Goal: Consume media (video, audio): Browse casually

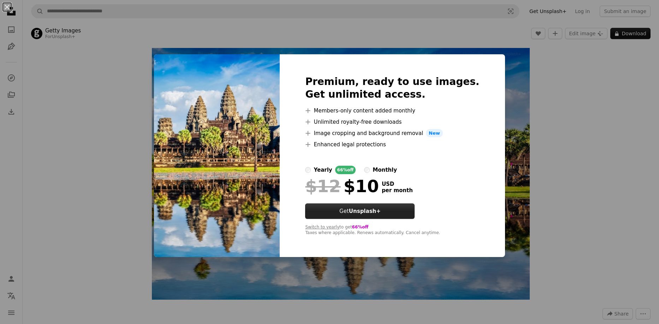
click at [381, 210] on strong "Unsplash+" at bounding box center [365, 211] width 32 height 6
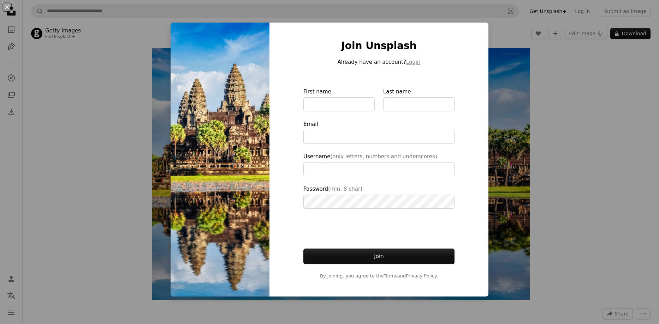
click at [500, 68] on div "An X shape Join Unsplash Already have an account? Login First name Last name Em…" at bounding box center [329, 162] width 659 height 324
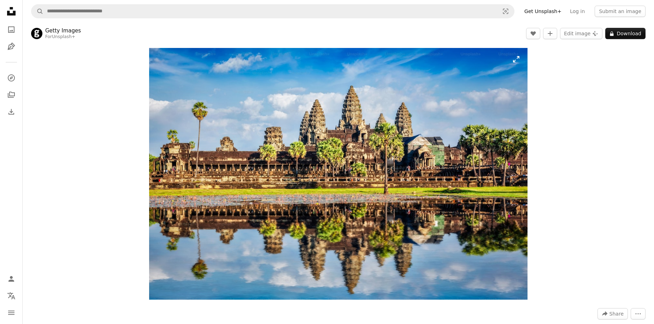
drag, startPoint x: 397, startPoint y: 142, endPoint x: 515, endPoint y: 59, distance: 144.7
click at [515, 59] on img "Zoom in on this image" at bounding box center [338, 174] width 378 height 252
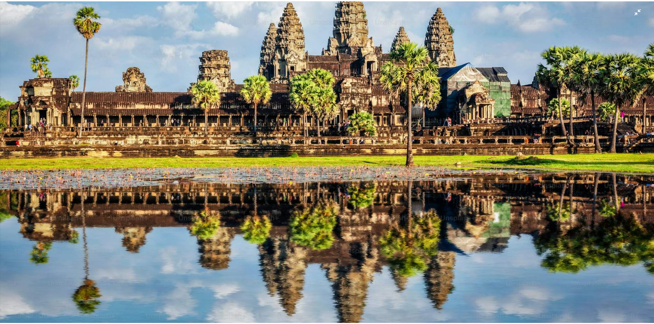
scroll to position [76, 0]
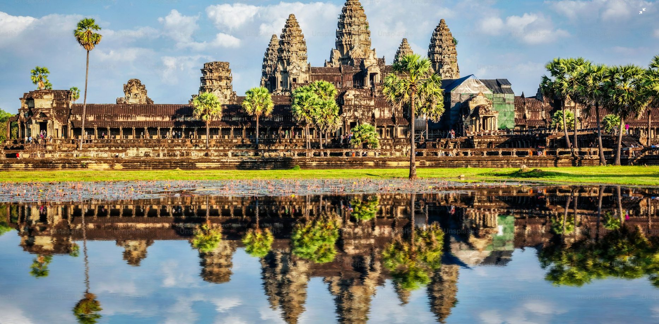
click at [643, 10] on img "Zoom out on this image" at bounding box center [330, 144] width 660 height 440
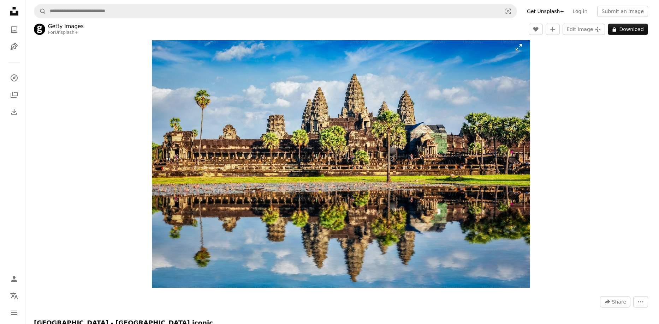
scroll to position [0, 0]
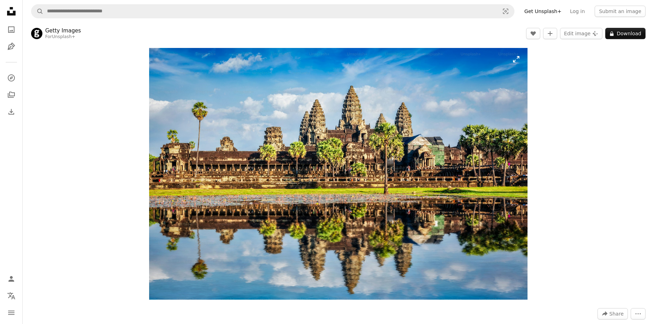
click at [516, 62] on img "Zoom in on this image" at bounding box center [338, 174] width 378 height 252
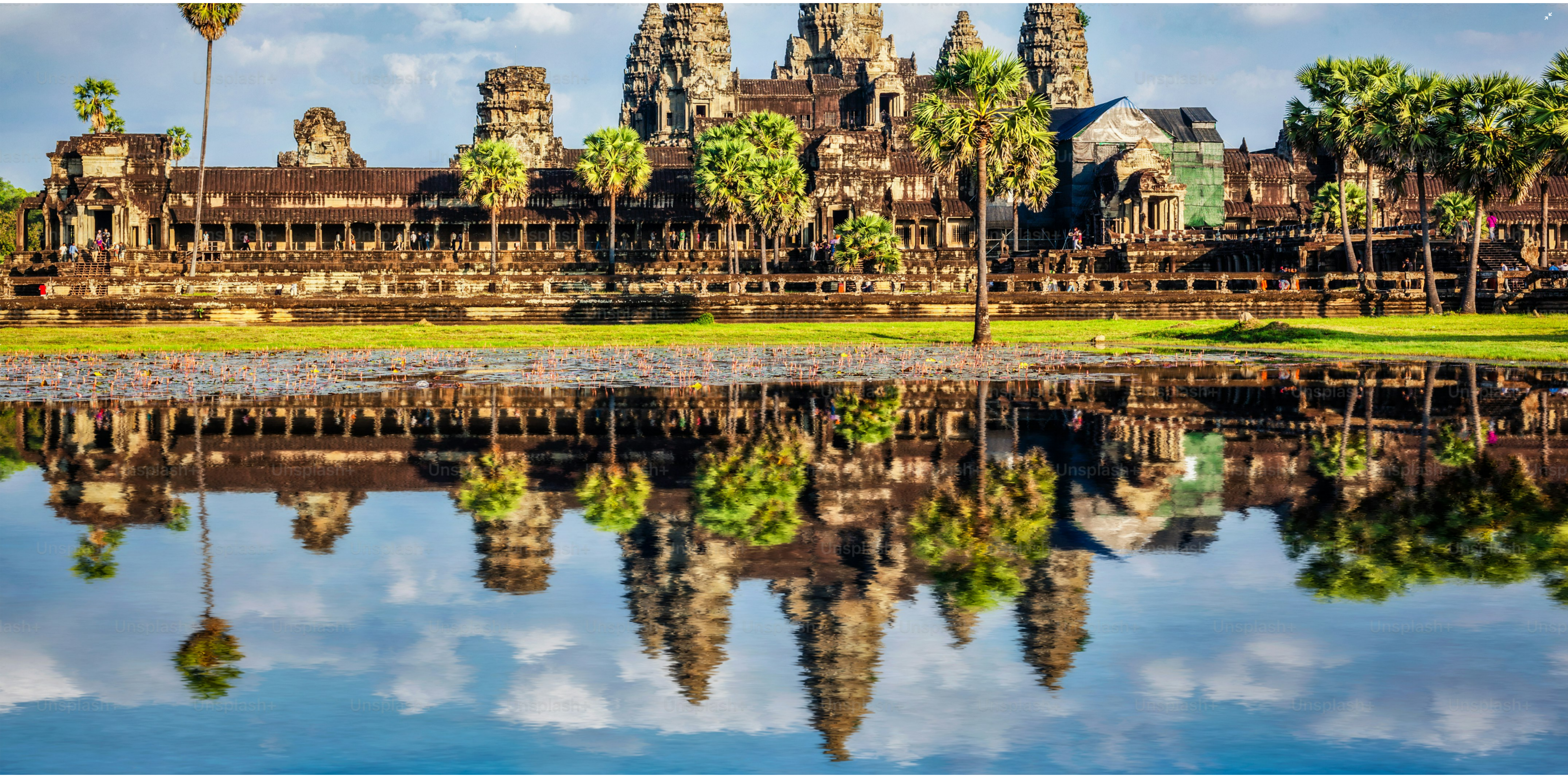
scroll to position [177, 0]
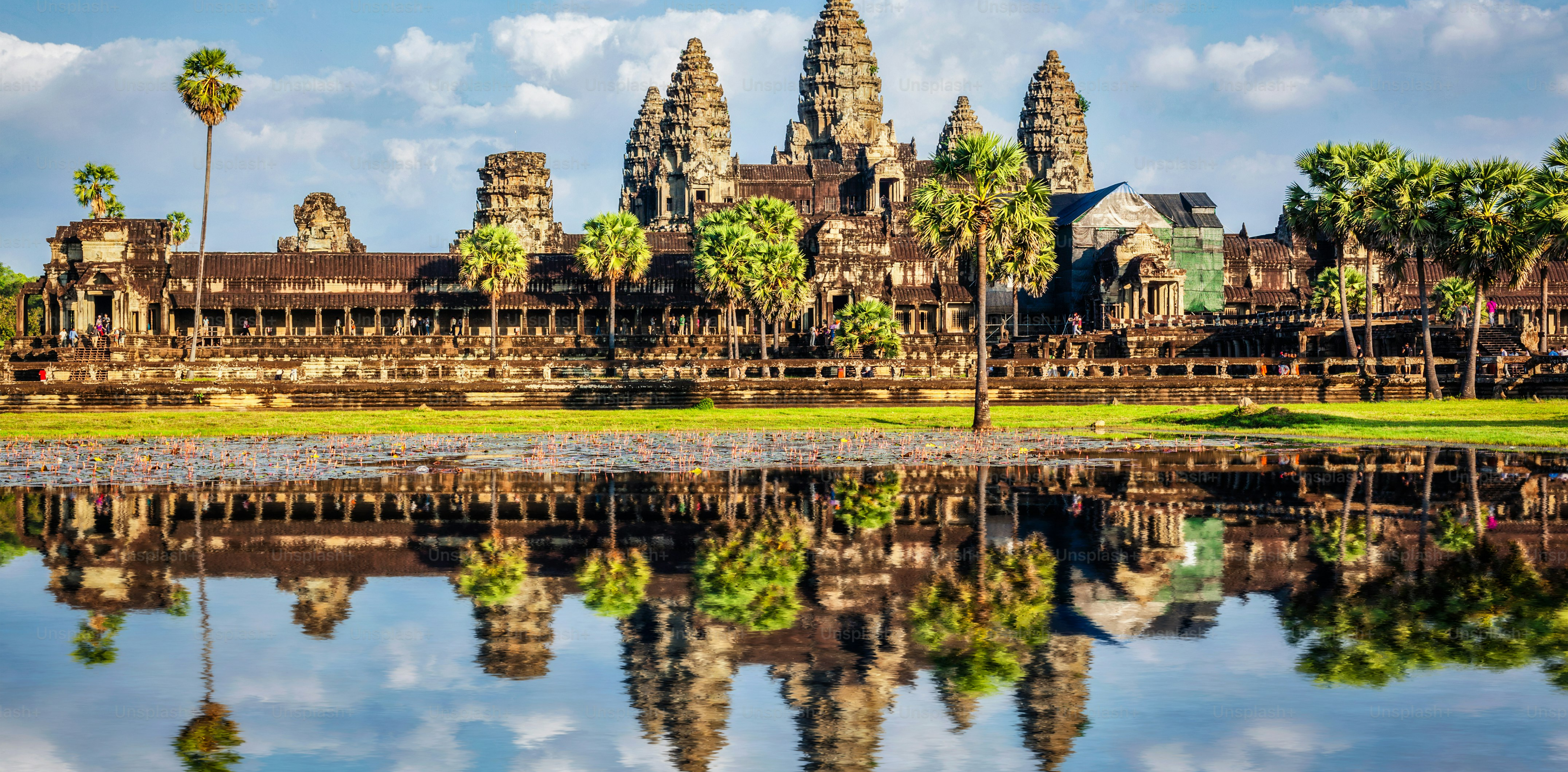
drag, startPoint x: 1539, startPoint y: 2, endPoint x: 998, endPoint y: 80, distance: 546.6
click at [518, 80] on img "Zoom out on this image" at bounding box center [784, 347] width 1568 height 1046
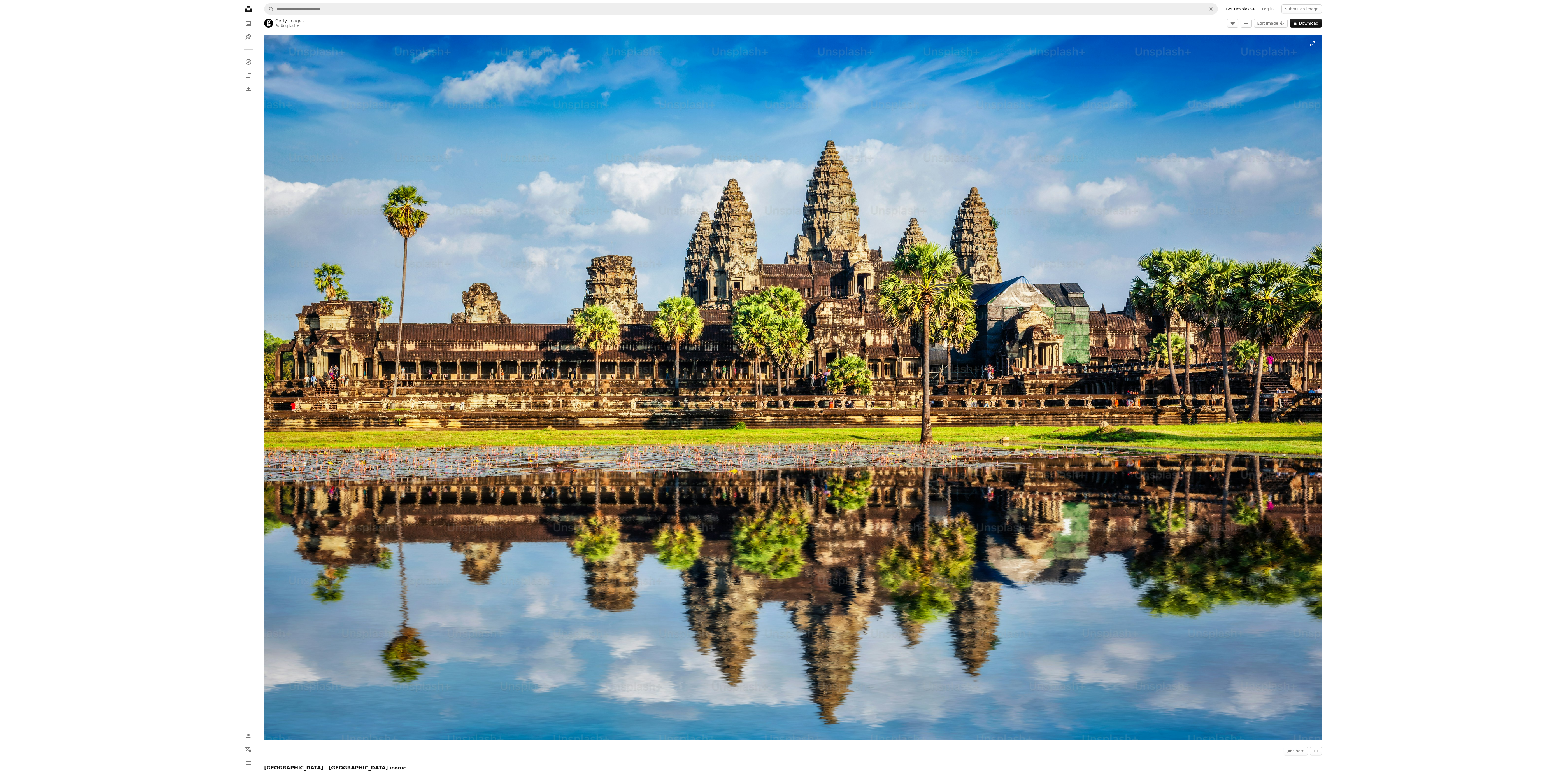
scroll to position [0, 0]
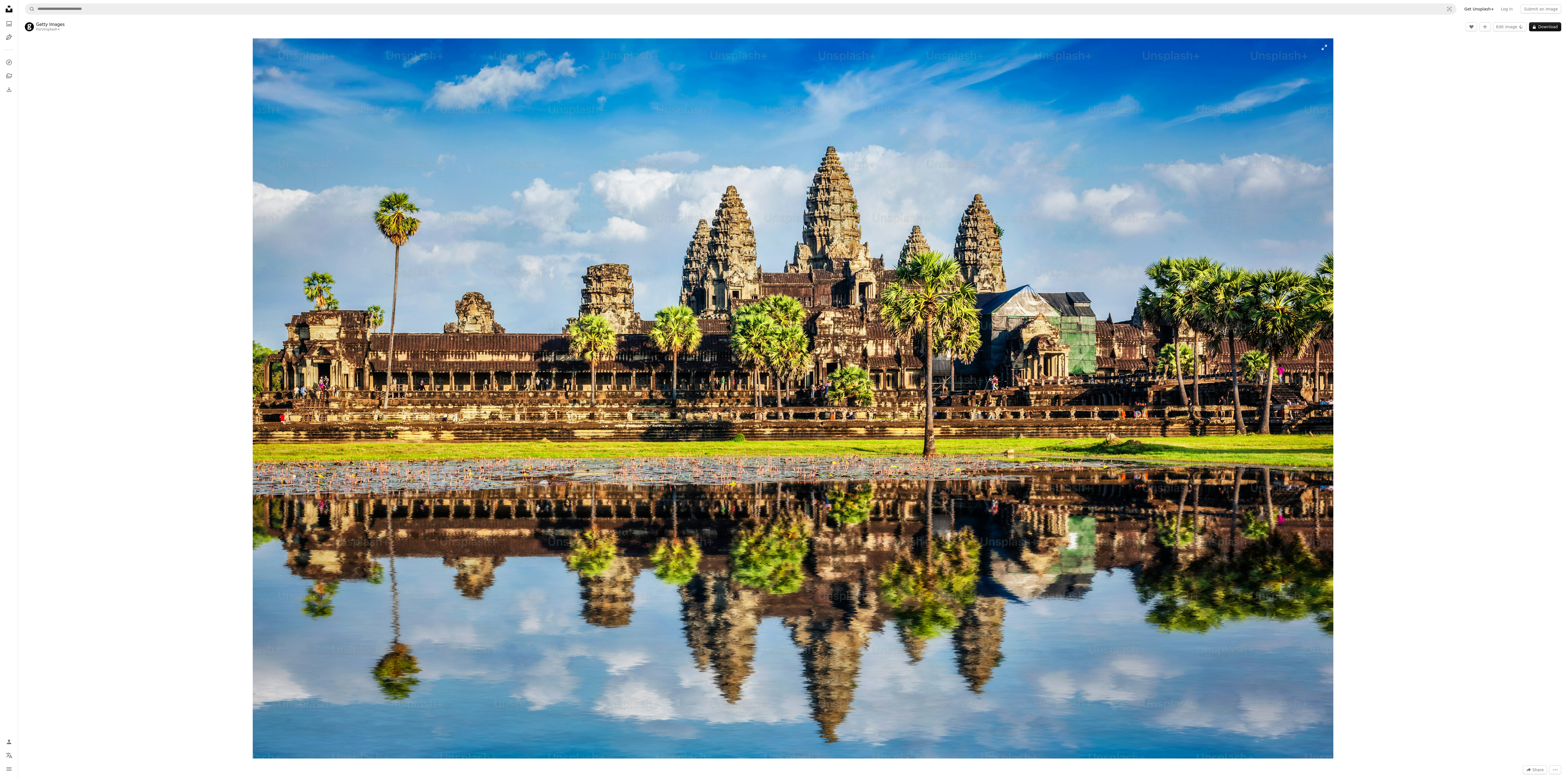
click at [522, 259] on img "Zoom in on this image" at bounding box center [793, 398] width 1081 height 720
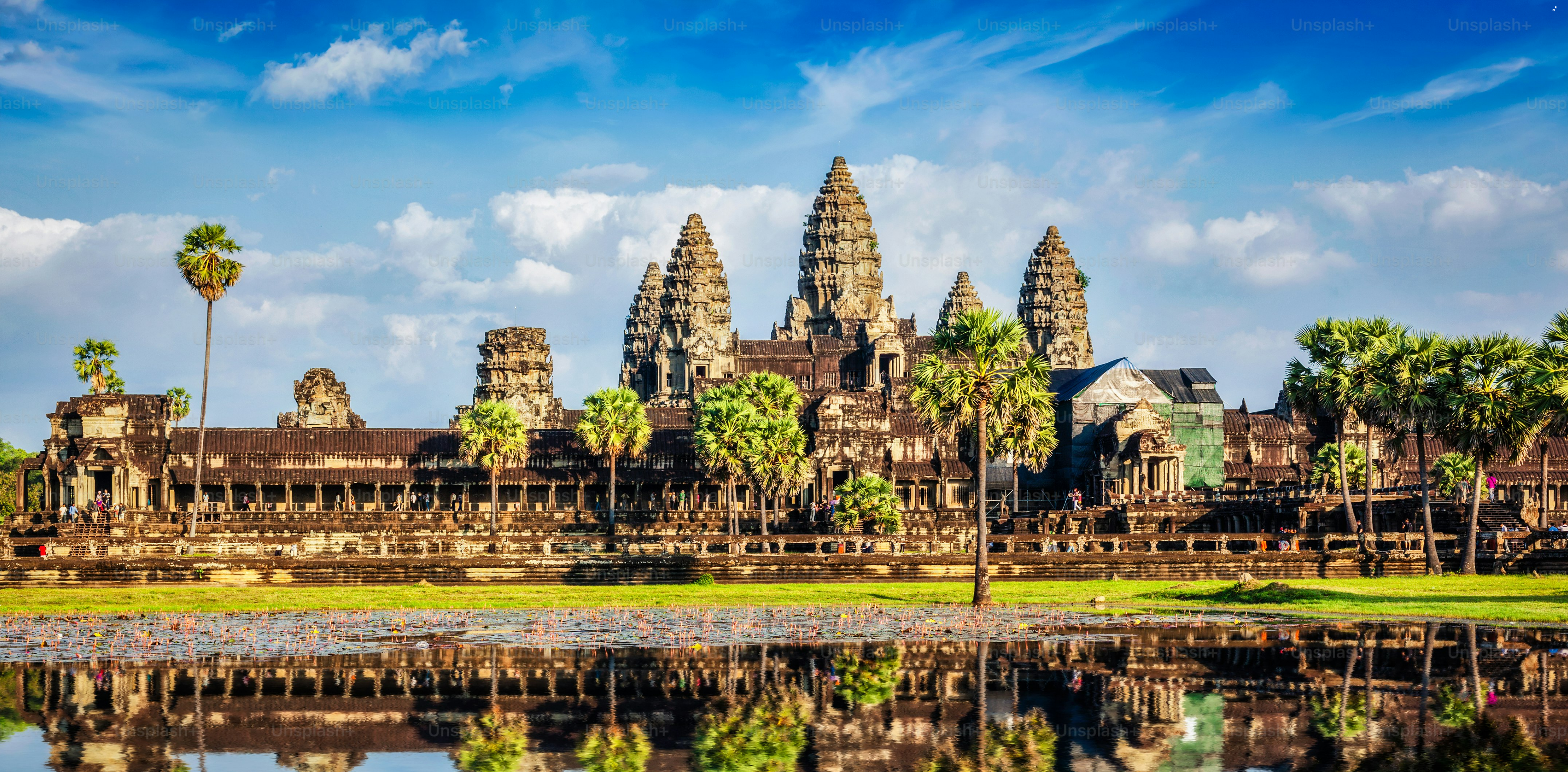
scroll to position [129, 0]
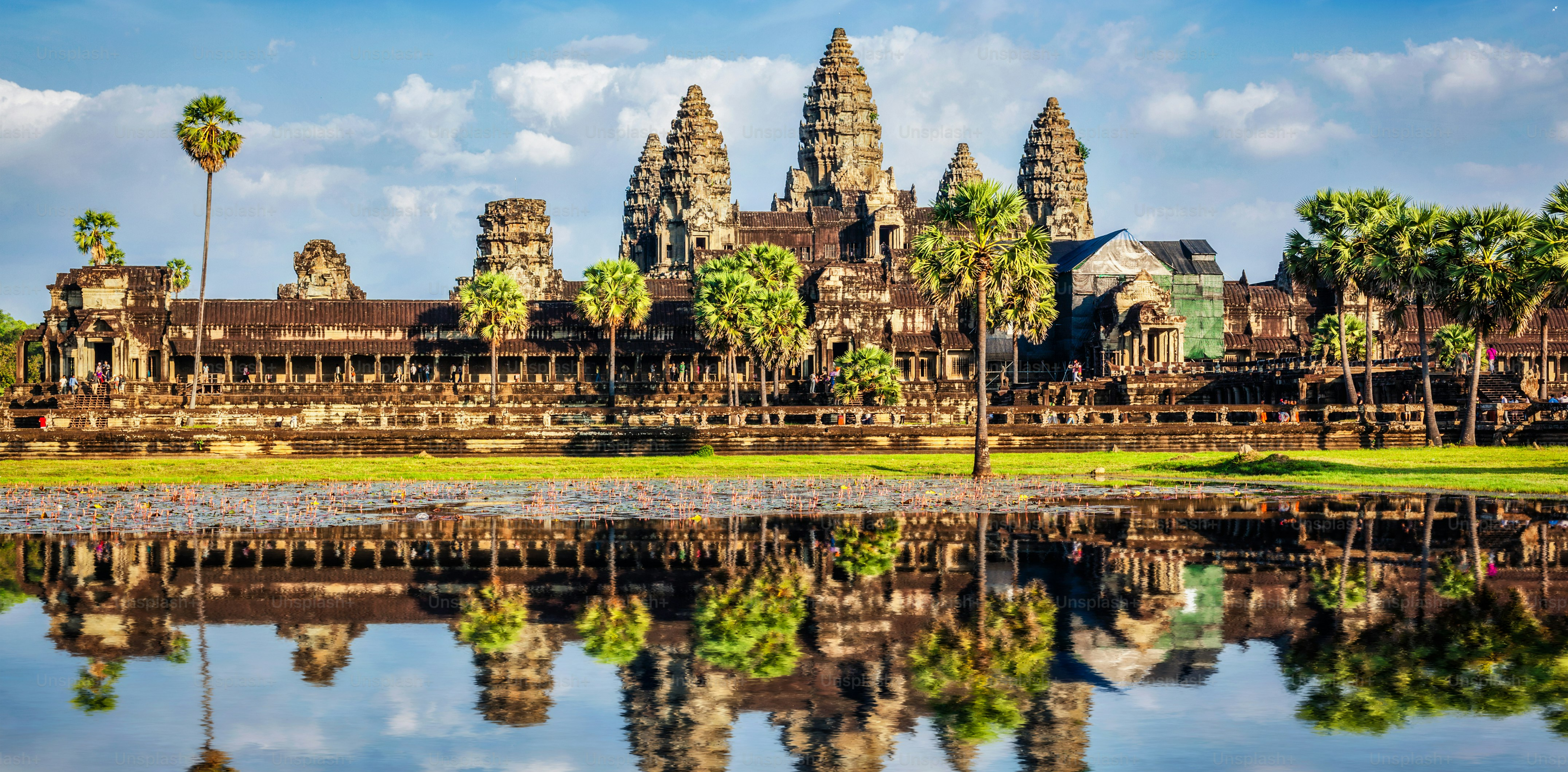
click at [518, 257] on img "Zoom out on this image" at bounding box center [784, 394] width 1568 height 1046
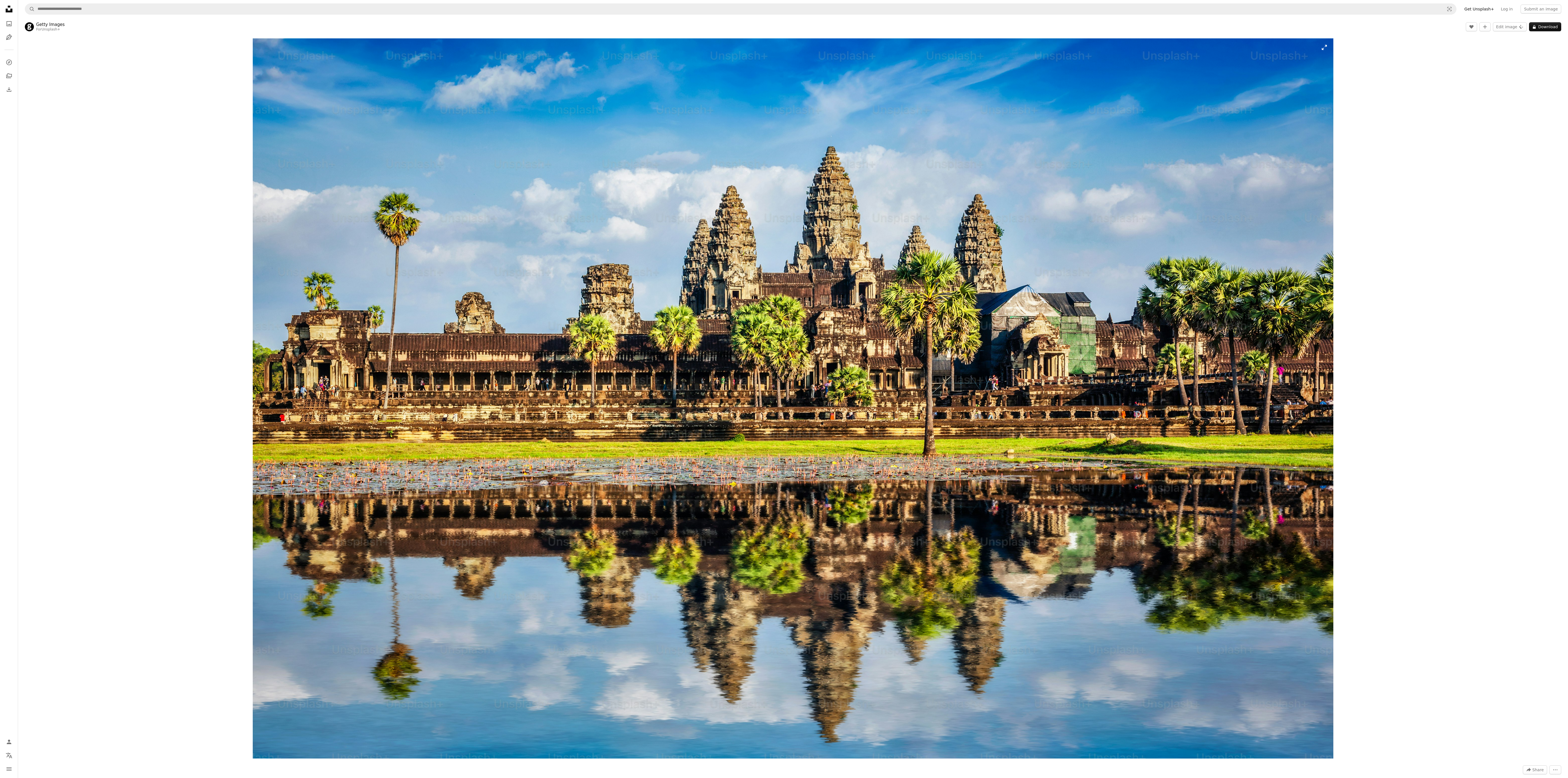
click at [522, 259] on img "Zoom in on this image" at bounding box center [793, 398] width 1081 height 720
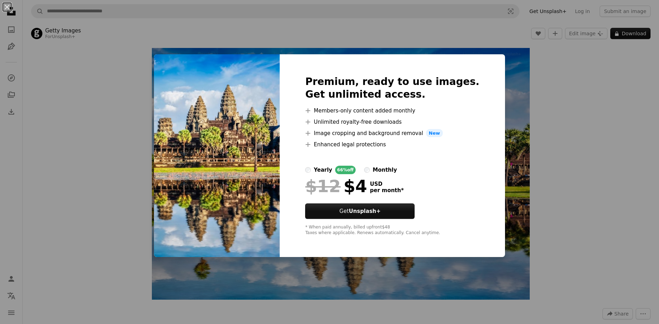
drag, startPoint x: 584, startPoint y: 107, endPoint x: 575, endPoint y: 111, distance: 9.1
click at [584, 107] on div "An X shape Premium, ready to use images. Get unlimited access. A plus sign Memb…" at bounding box center [329, 162] width 659 height 324
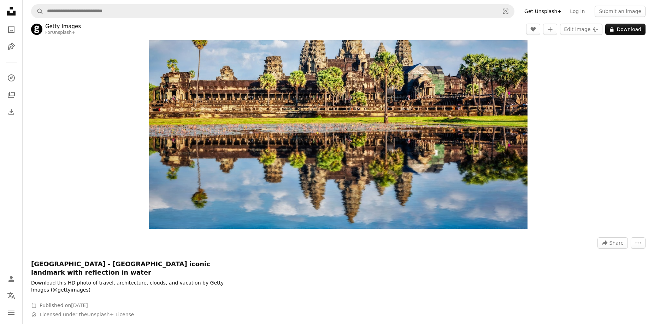
scroll to position [71, 0]
